Goal: Navigation & Orientation: Find specific page/section

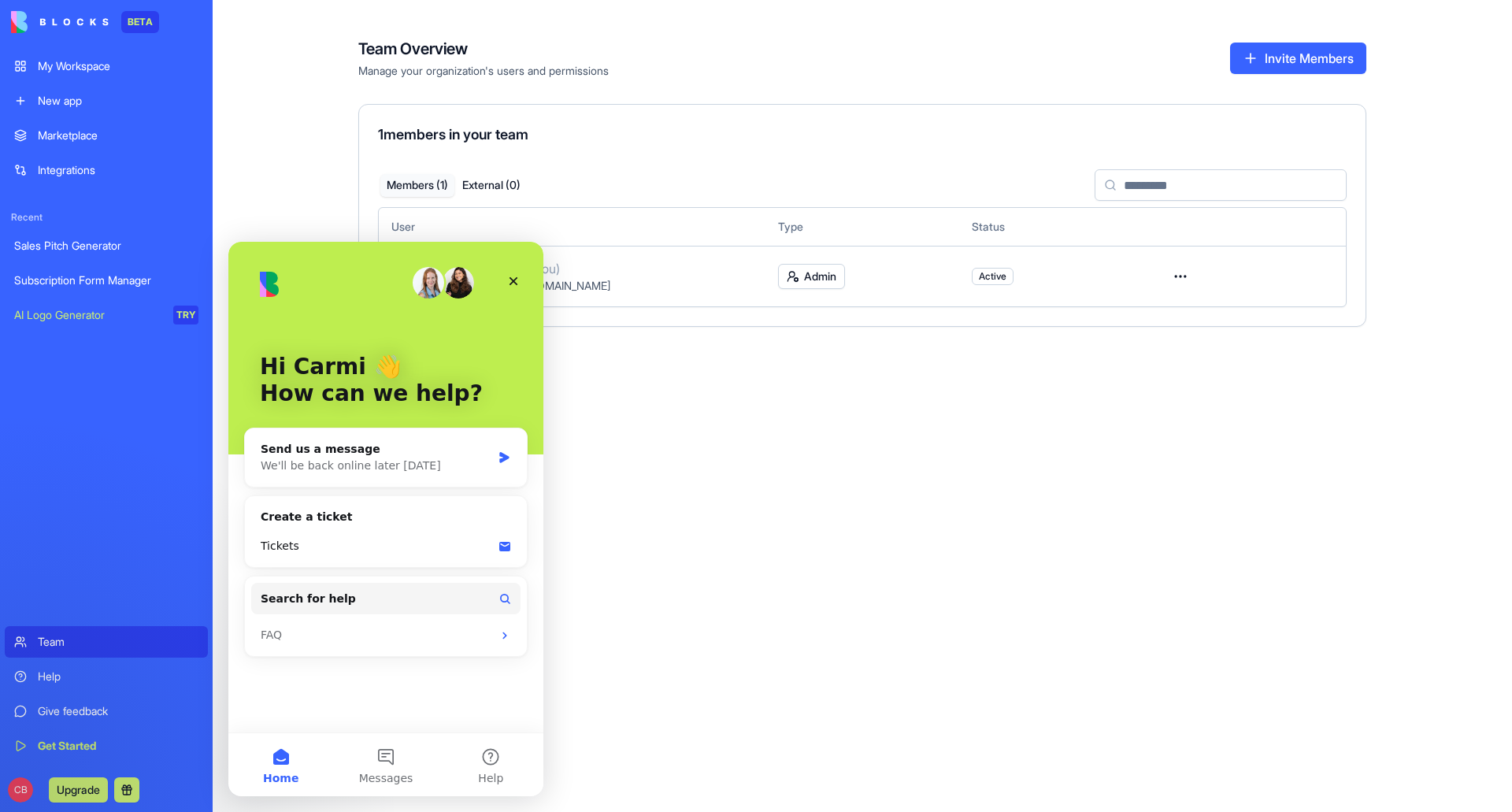
click at [431, 284] on img "Intercom messenger" at bounding box center [428, 282] width 31 height 31
click at [513, 280] on icon "Close" at bounding box center [514, 281] width 9 height 9
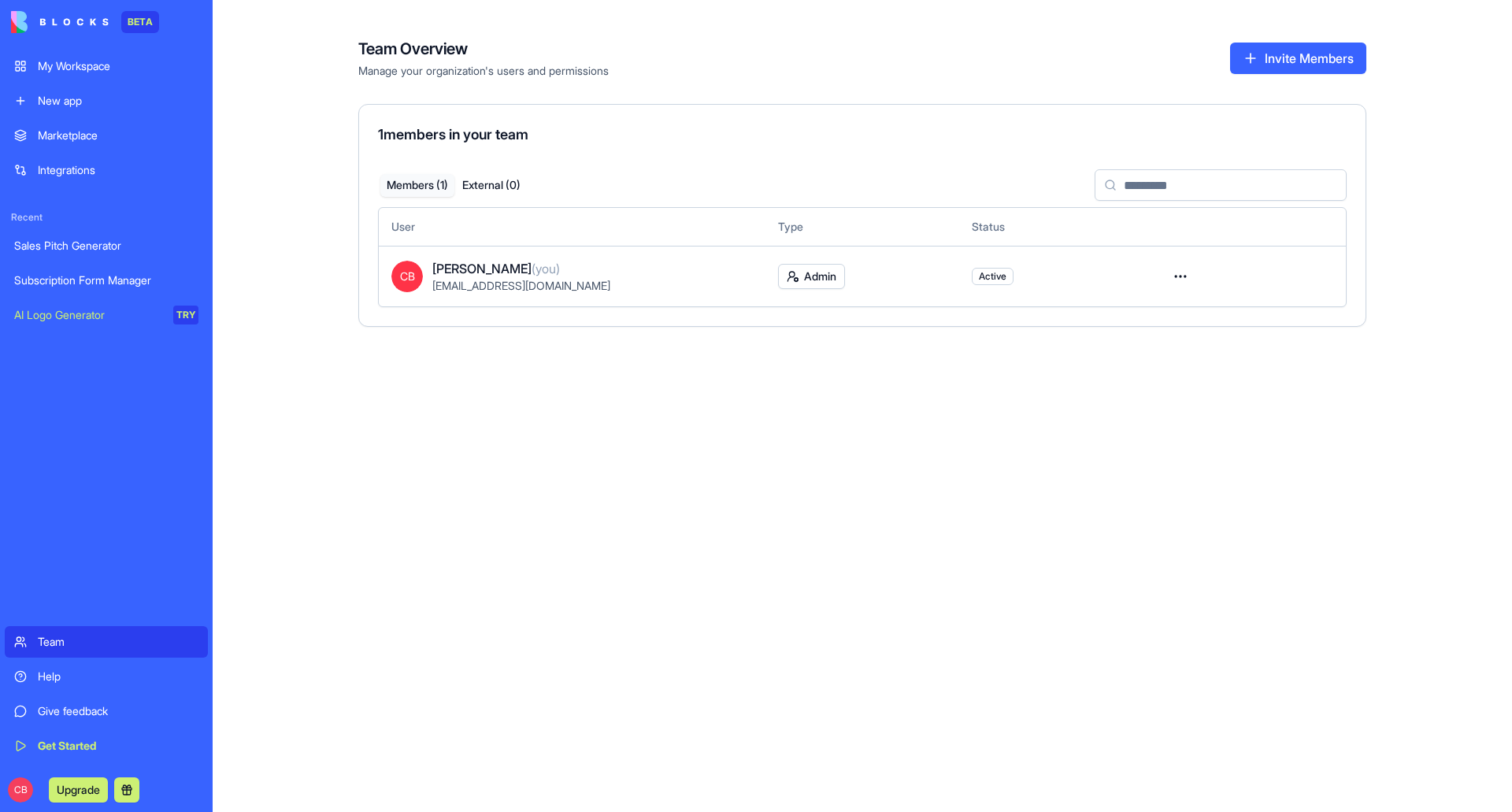
click at [86, 61] on div "My Workspace" at bounding box center [118, 66] width 161 height 16
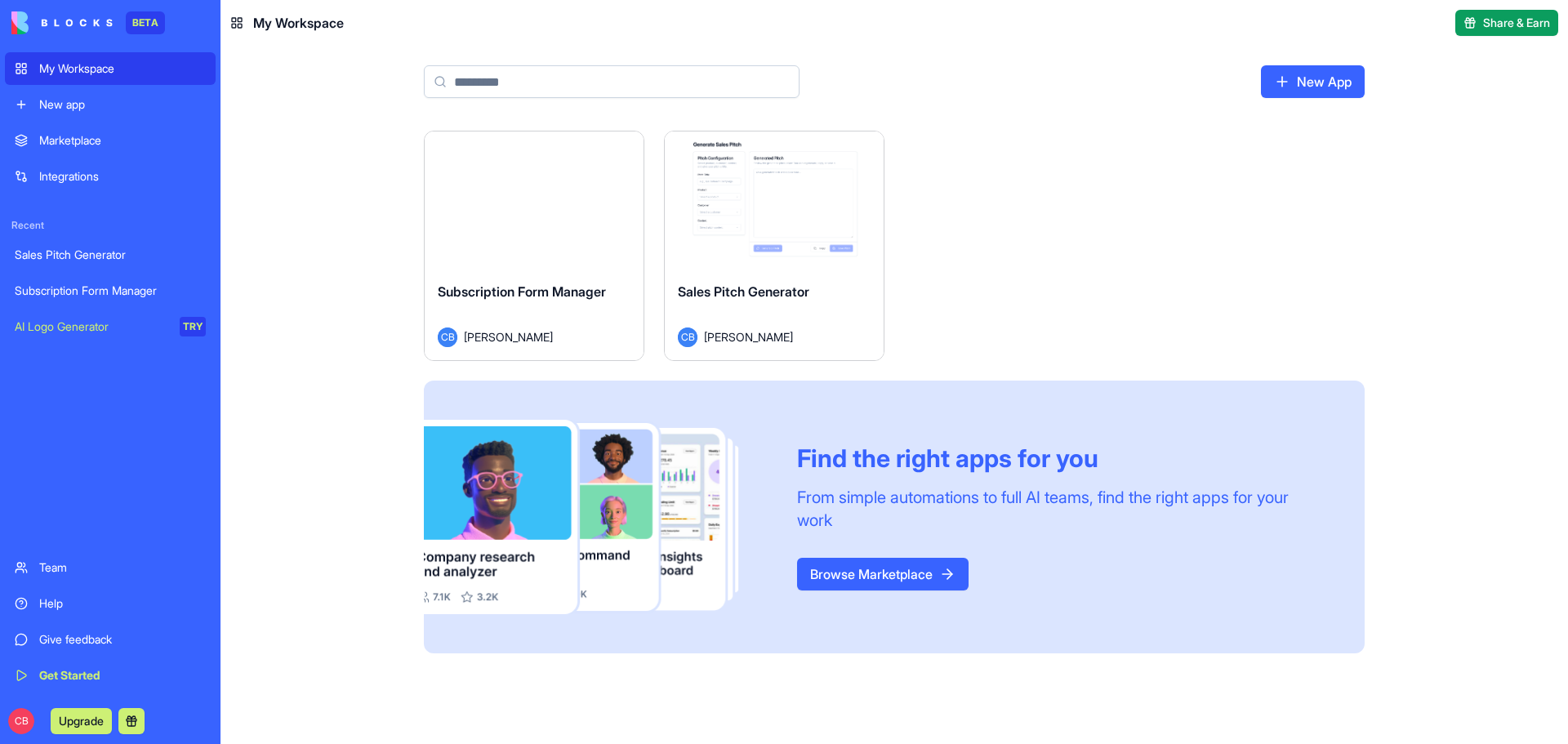
click at [90, 100] on div "New app" at bounding box center [123, 105] width 167 height 17
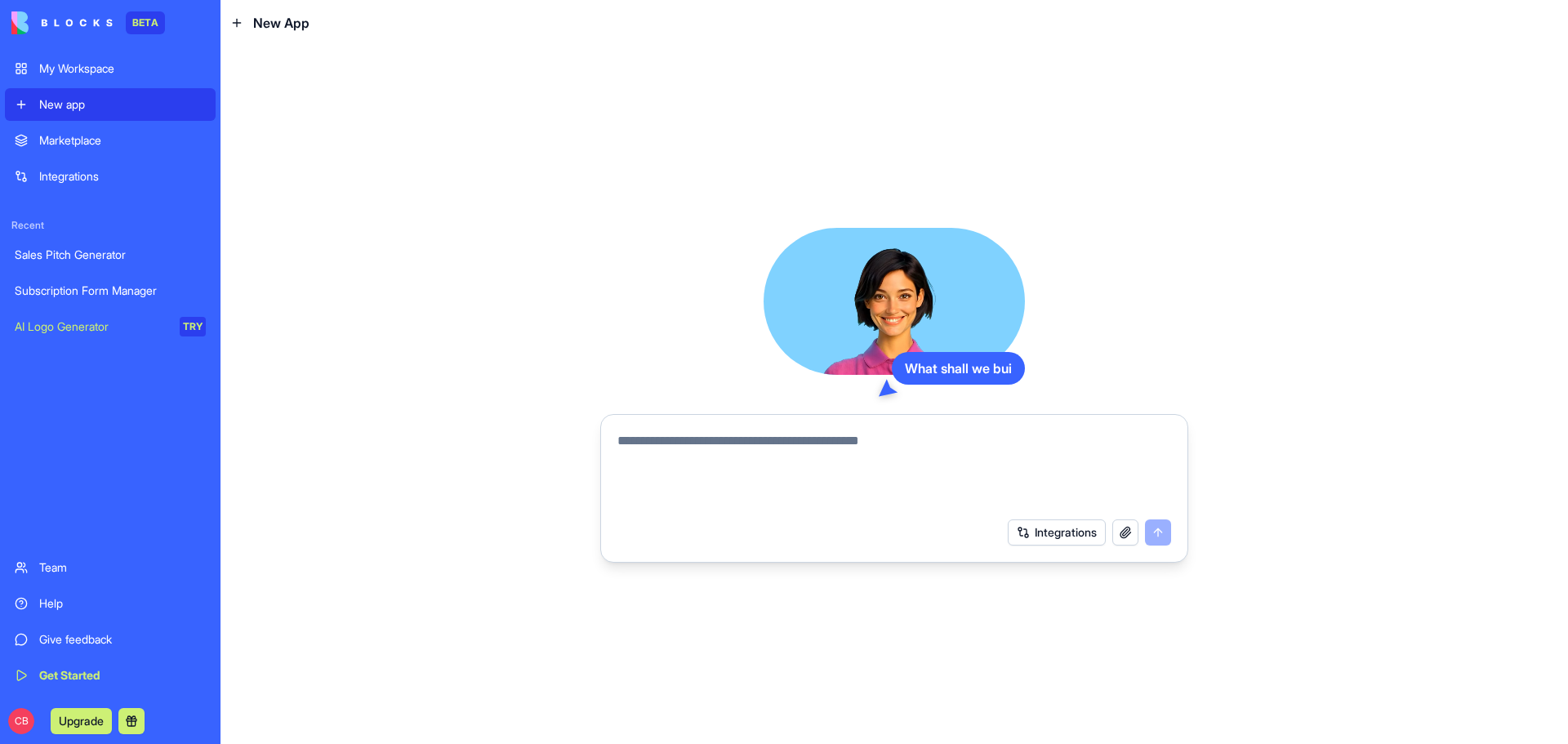
click at [807, 467] on textarea at bounding box center [894, 470] width 554 height 78
click at [28, 137] on link "Marketplace" at bounding box center [110, 140] width 211 height 32
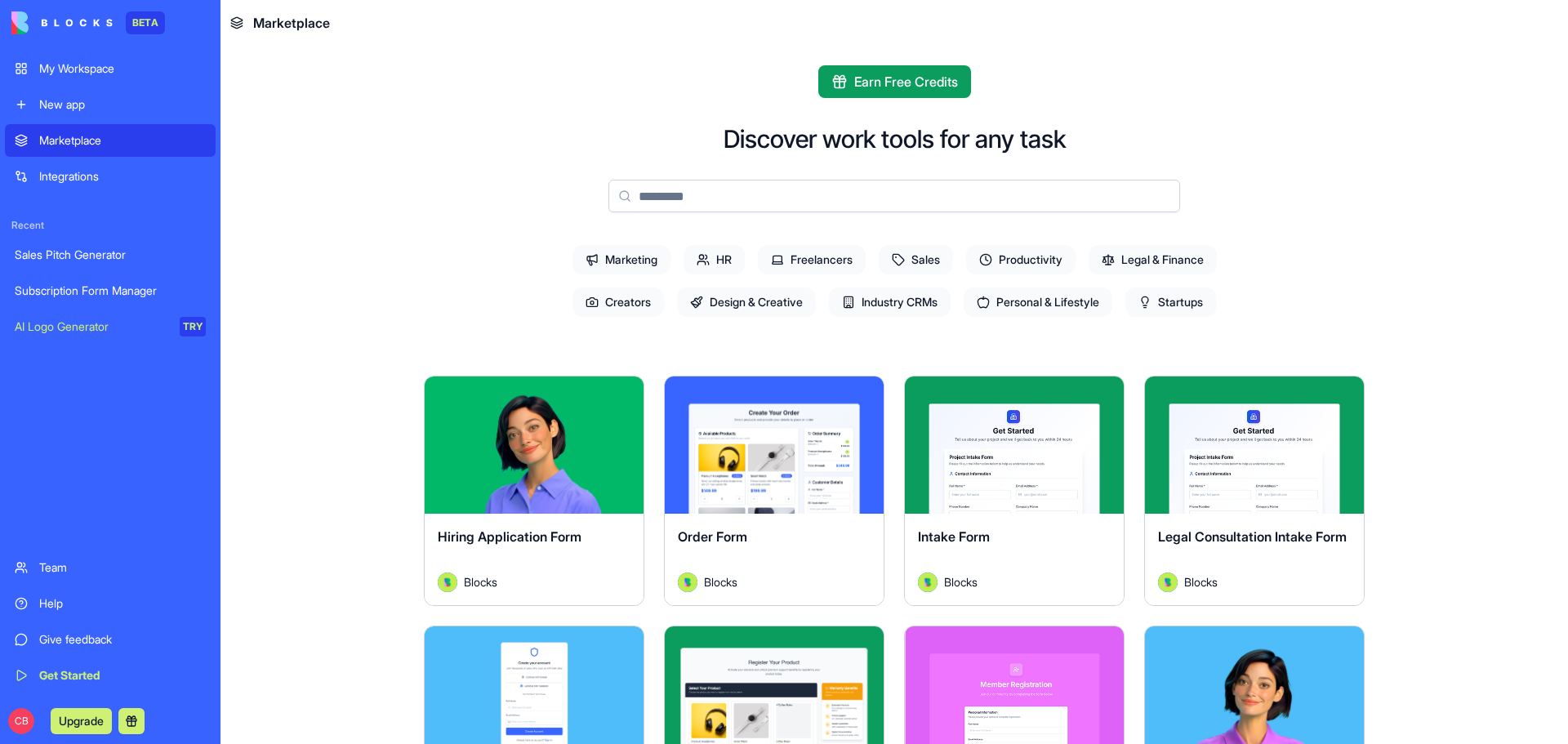
click at [91, 176] on div "Integrations" at bounding box center [123, 177] width 167 height 17
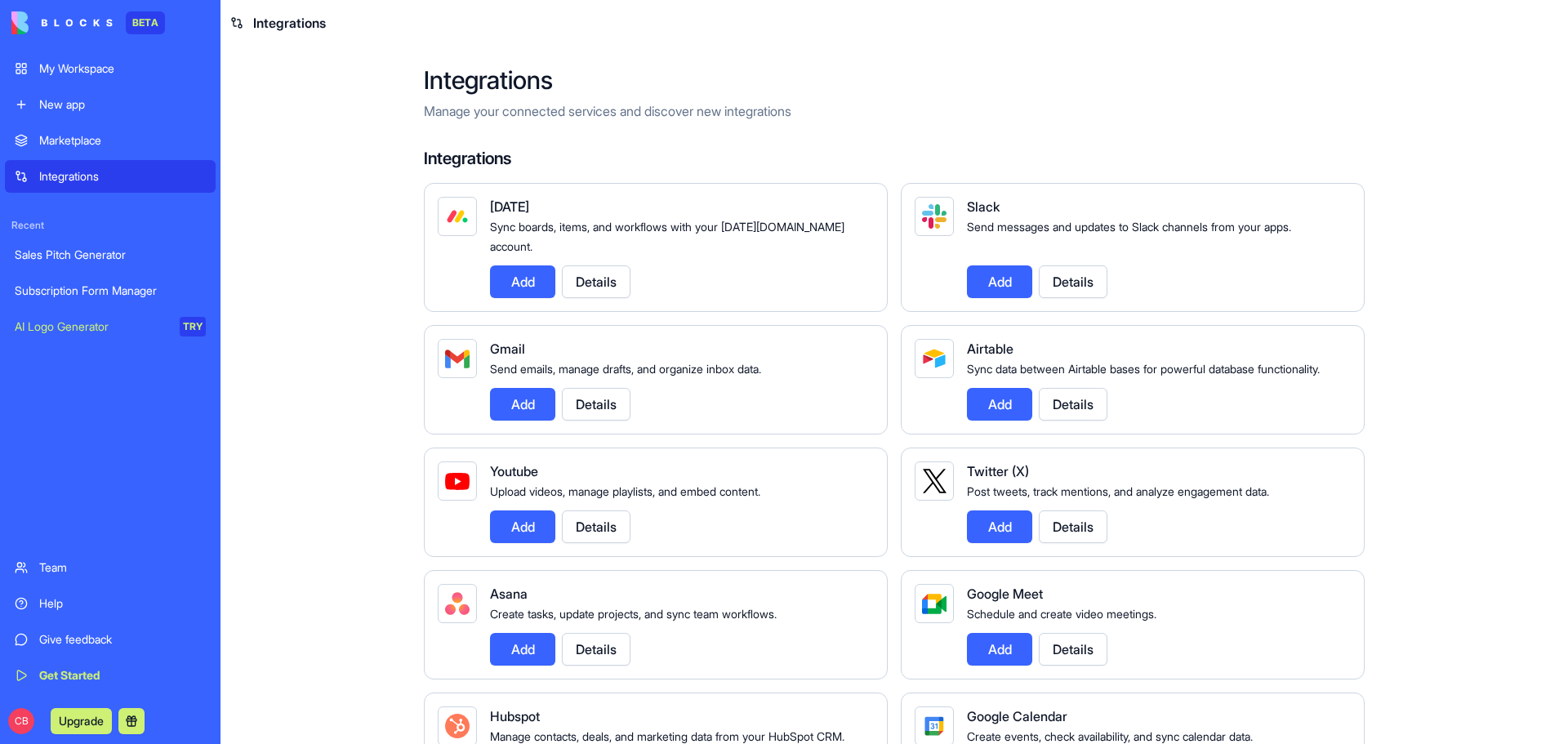
click at [74, 62] on div "My Workspace" at bounding box center [123, 68] width 167 height 17
